Goal: Information Seeking & Learning: Find contact information

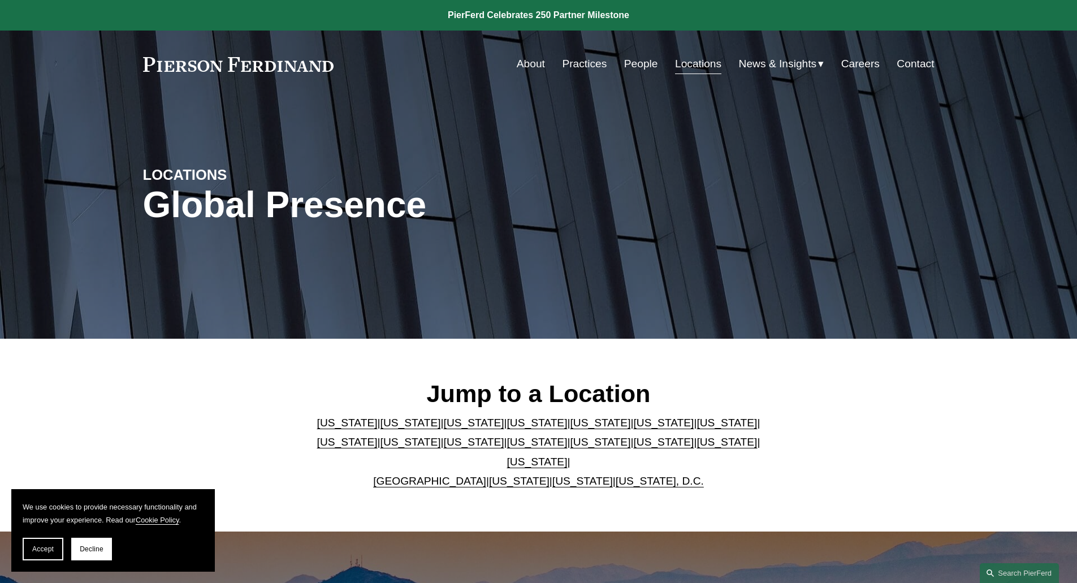
click at [799, 489] on div "Jump to a Location Arizona | California | Colorado | Delaware | Florida | Georg…" at bounding box center [538, 434] width 1077 height 183
click at [644, 70] on link "People" at bounding box center [641, 63] width 34 height 21
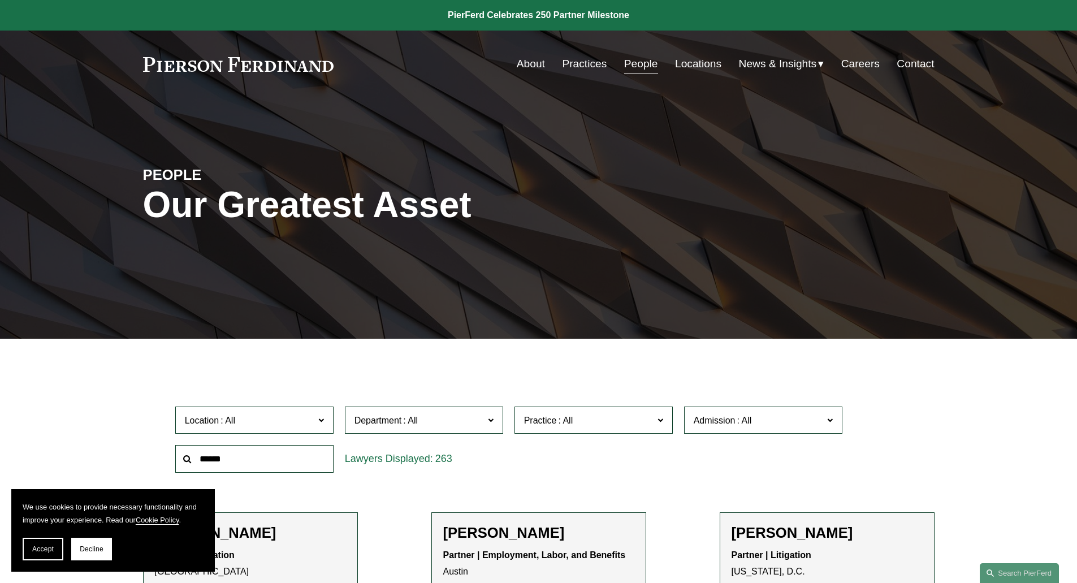
click at [788, 424] on span "Admission" at bounding box center [757, 420] width 129 height 15
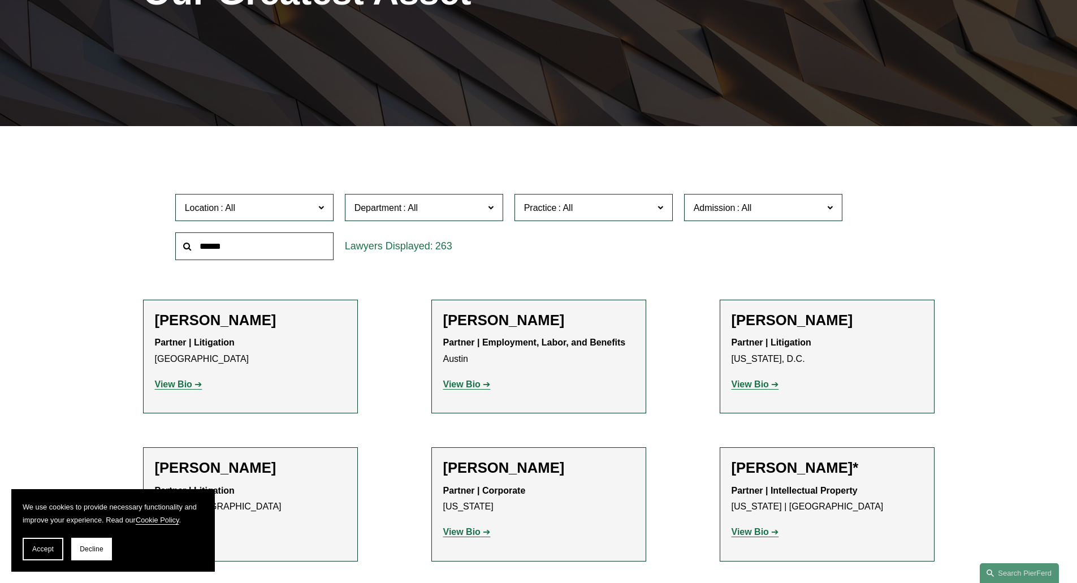
scroll to position [226, 0]
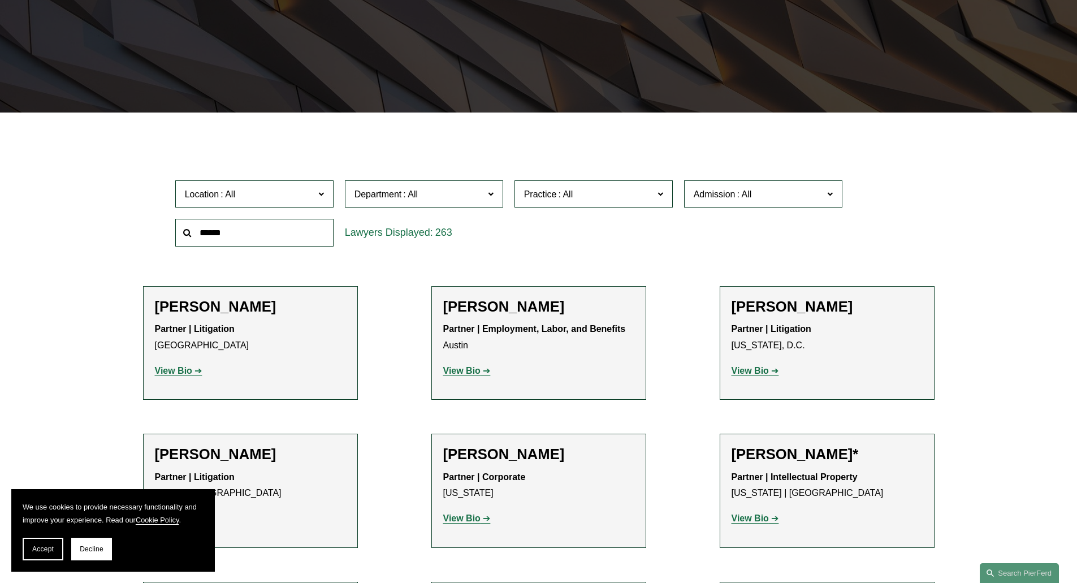
click at [933, 218] on div "Location All [GEOGRAPHIC_DATA] [GEOGRAPHIC_DATA] [GEOGRAPHIC_DATA] [GEOGRAPHIC_…" at bounding box center [538, 213] width 791 height 77
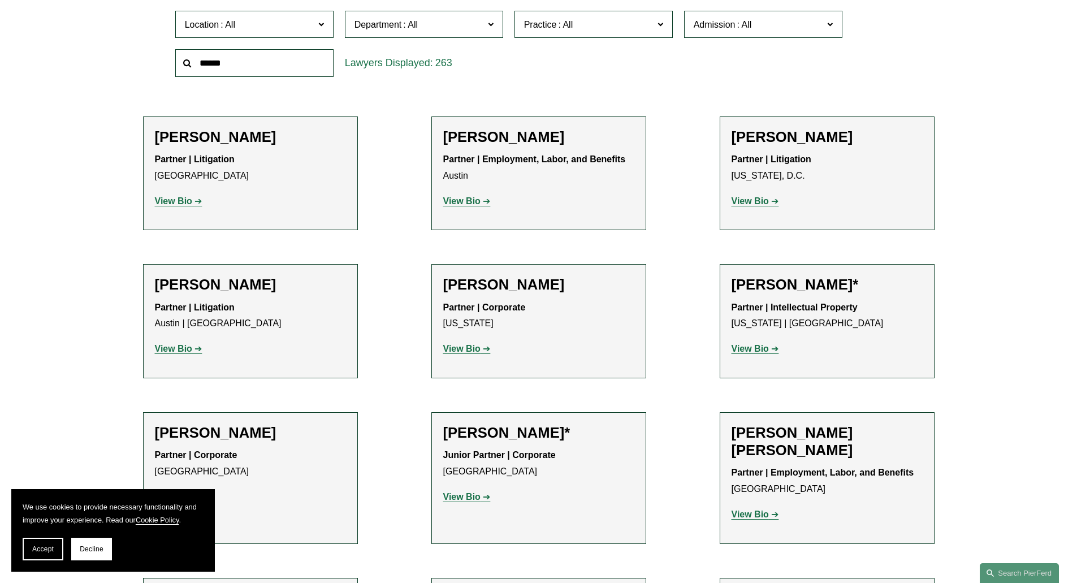
scroll to position [7908, 0]
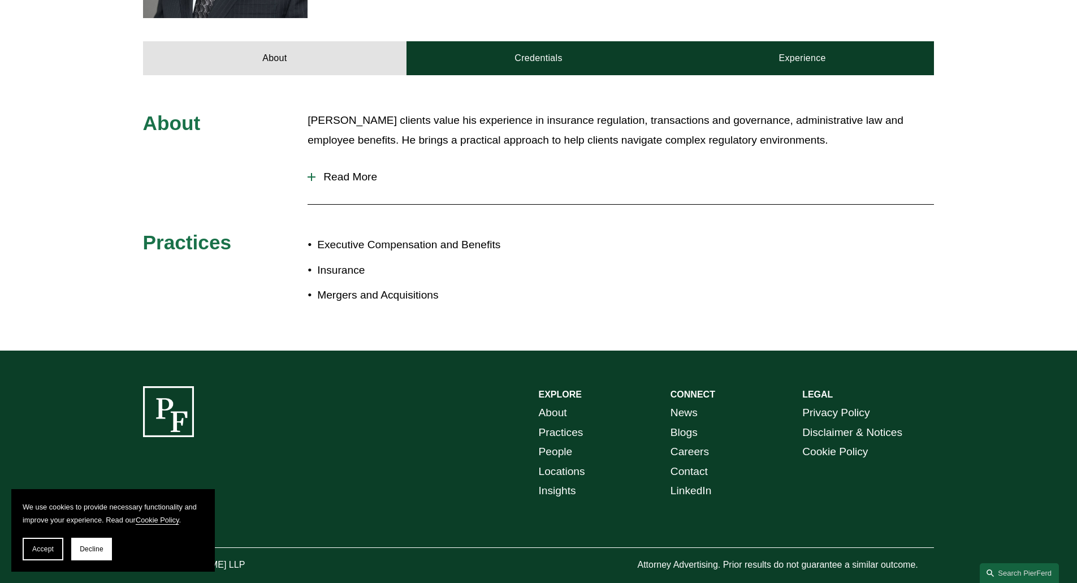
scroll to position [490, 0]
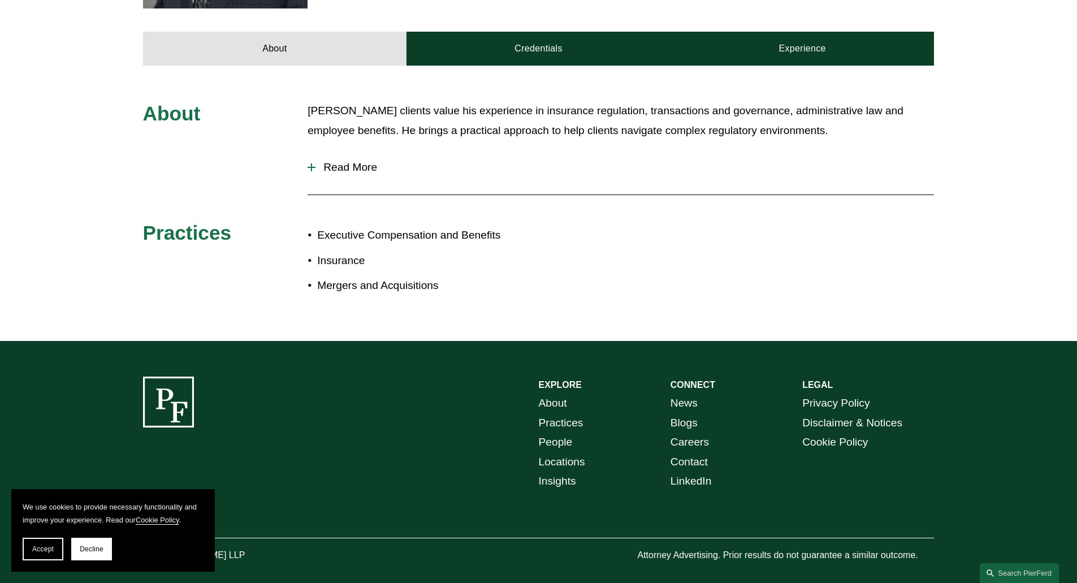
click at [309, 167] on div at bounding box center [311, 167] width 8 height 1
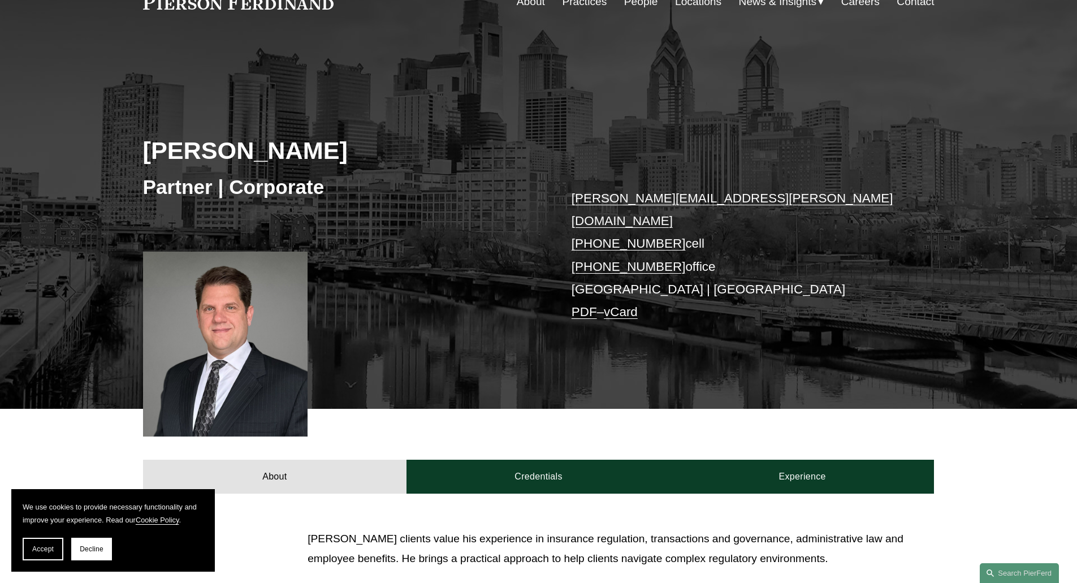
scroll to position [38, 0]
